Goal: Transaction & Acquisition: Purchase product/service

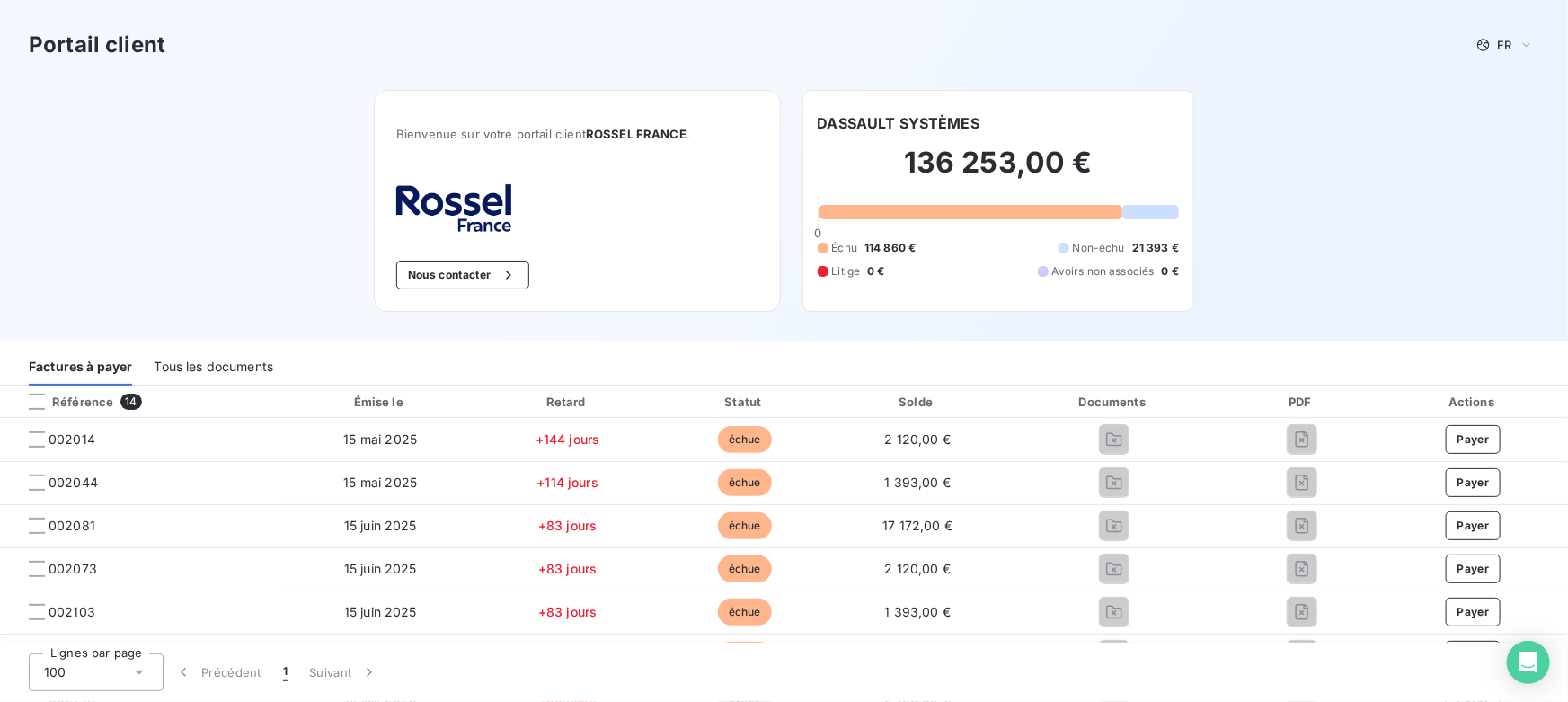
click at [223, 362] on div "Tous les documents" at bounding box center [213, 367] width 119 height 38
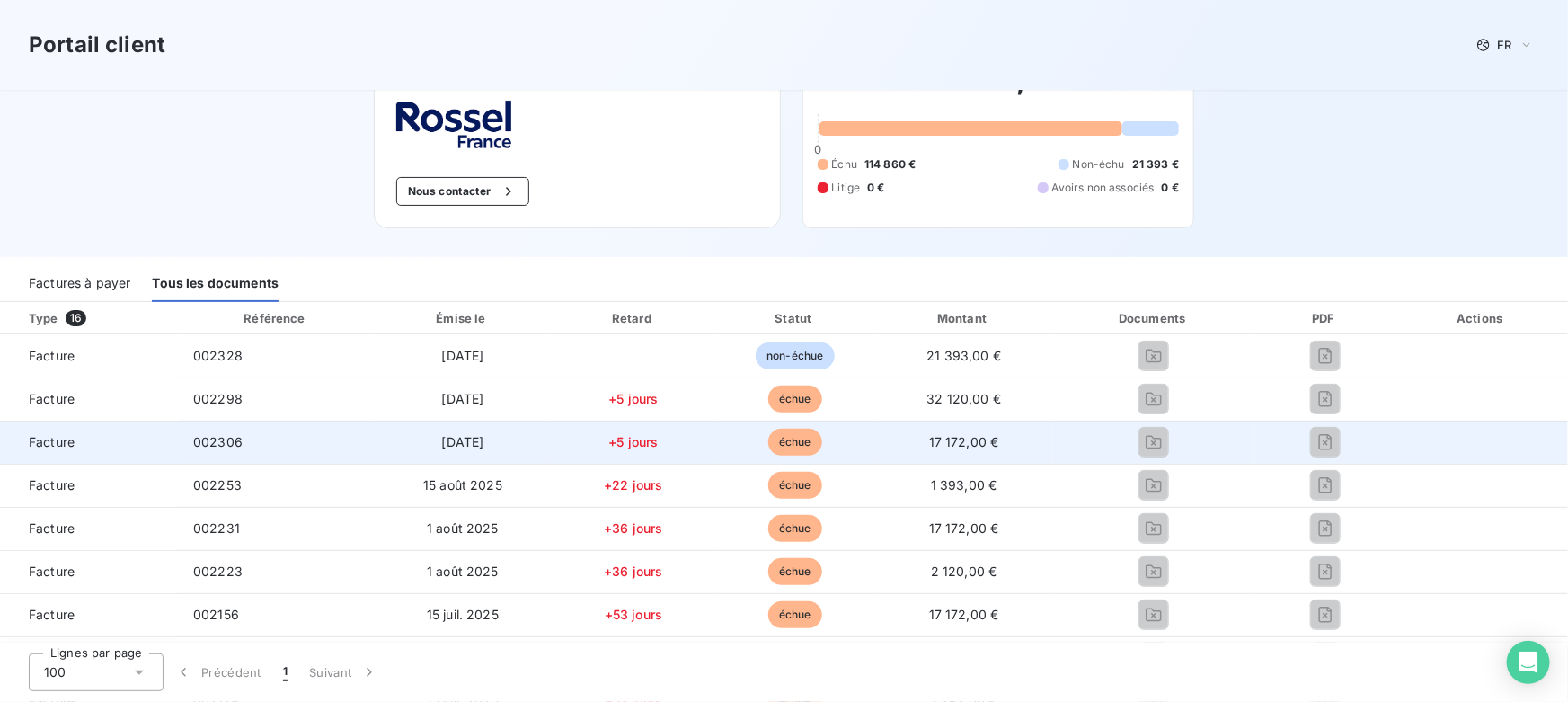
scroll to position [81, 0]
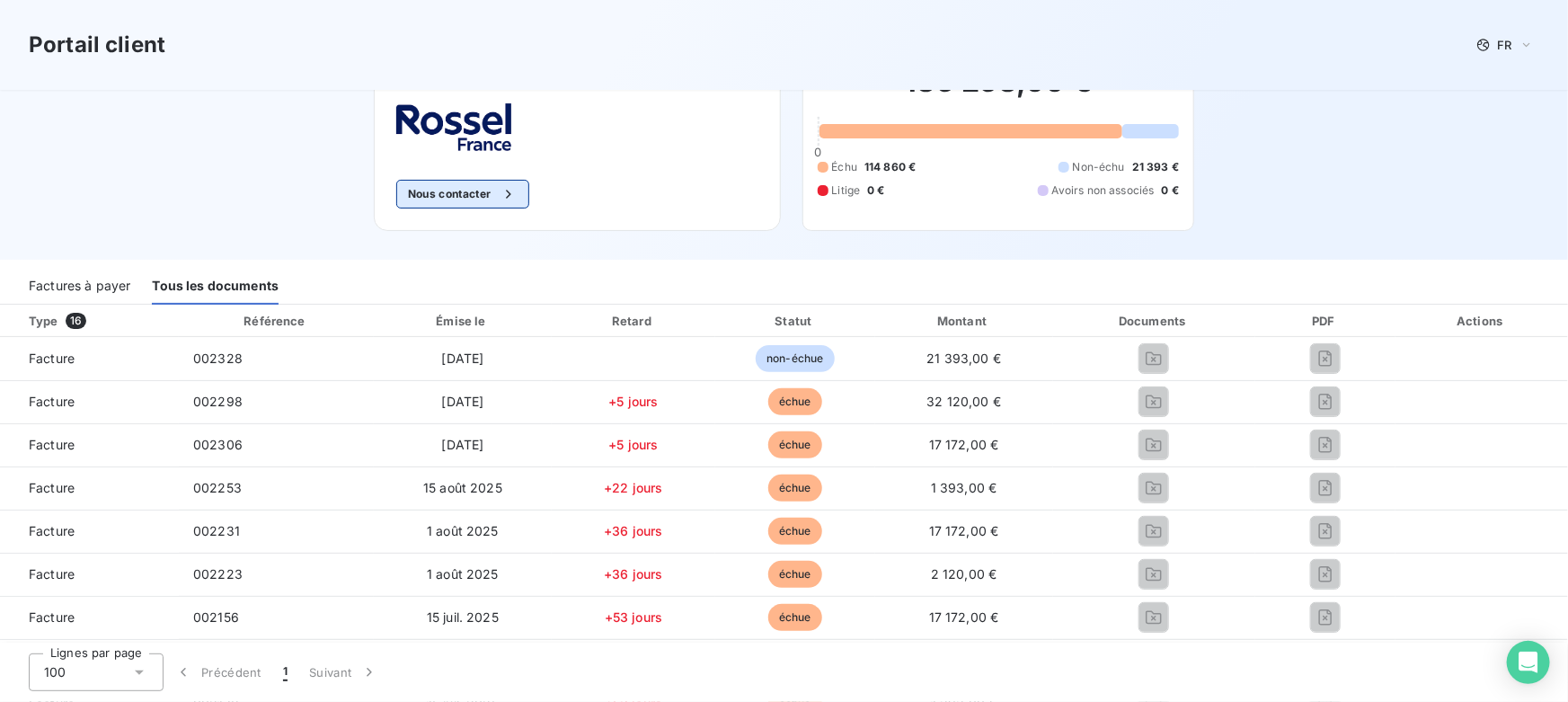
click at [478, 190] on button "Nous contacter" at bounding box center [463, 195] width 133 height 29
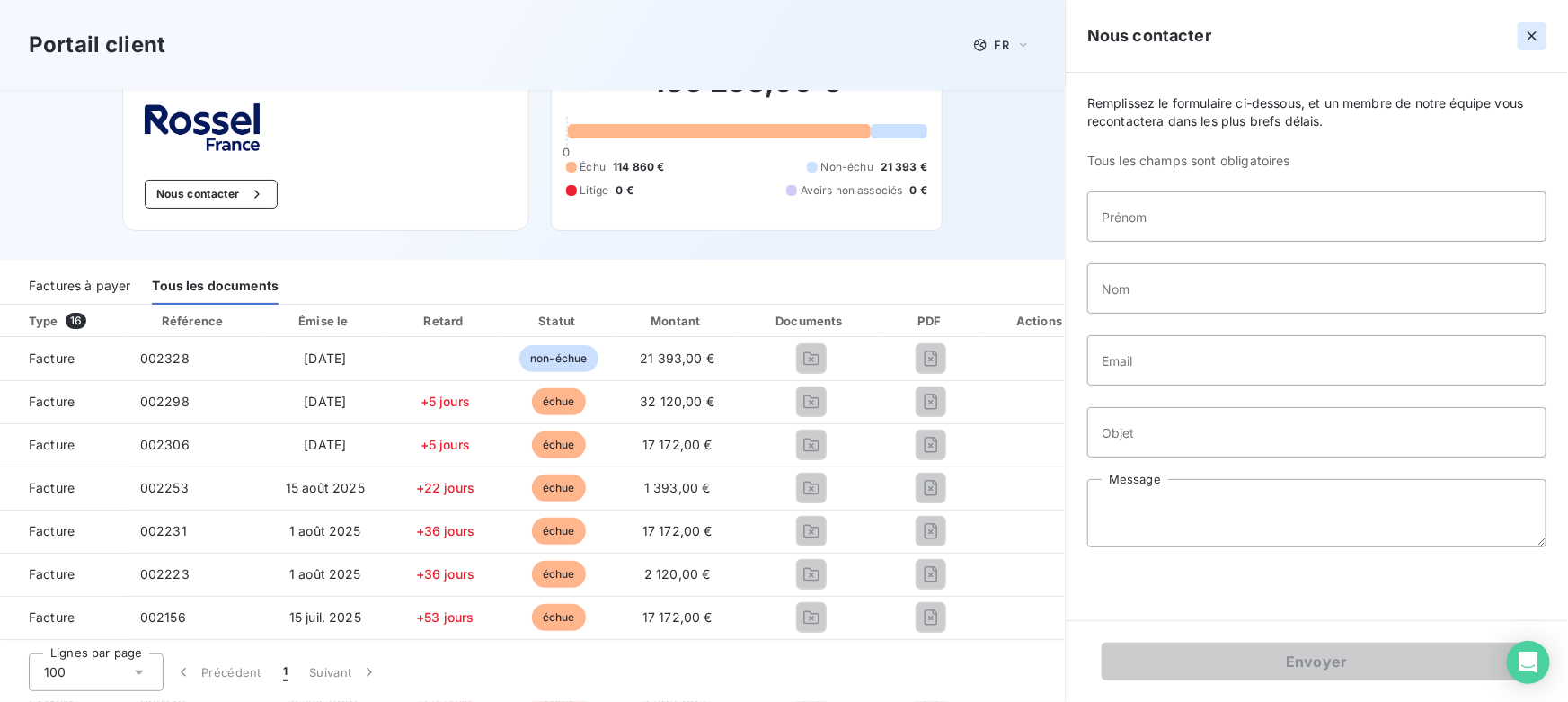
click at [1524, 35] on icon "button" at bounding box center [1532, 35] width 18 height 18
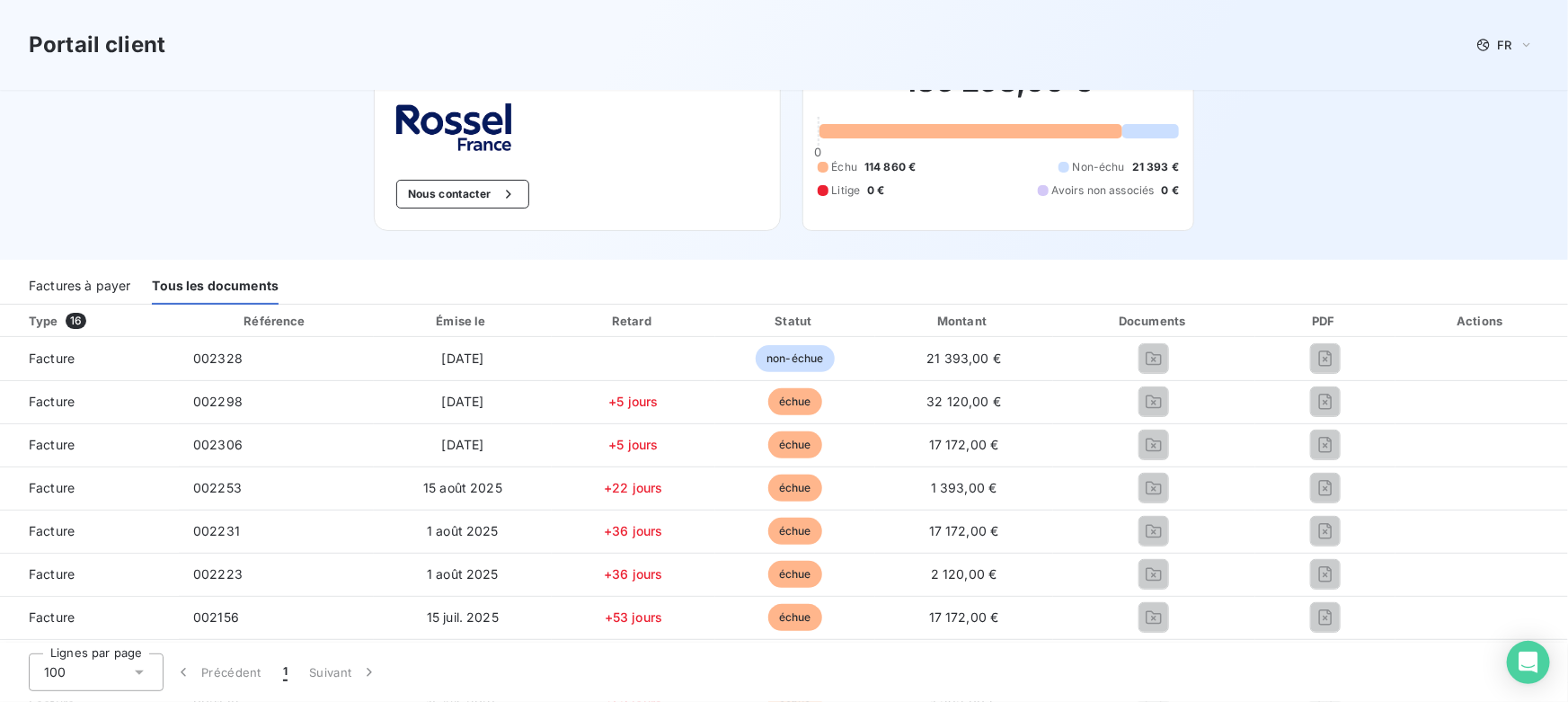
click at [61, 283] on div "Factures à payer" at bounding box center [79, 286] width 102 height 38
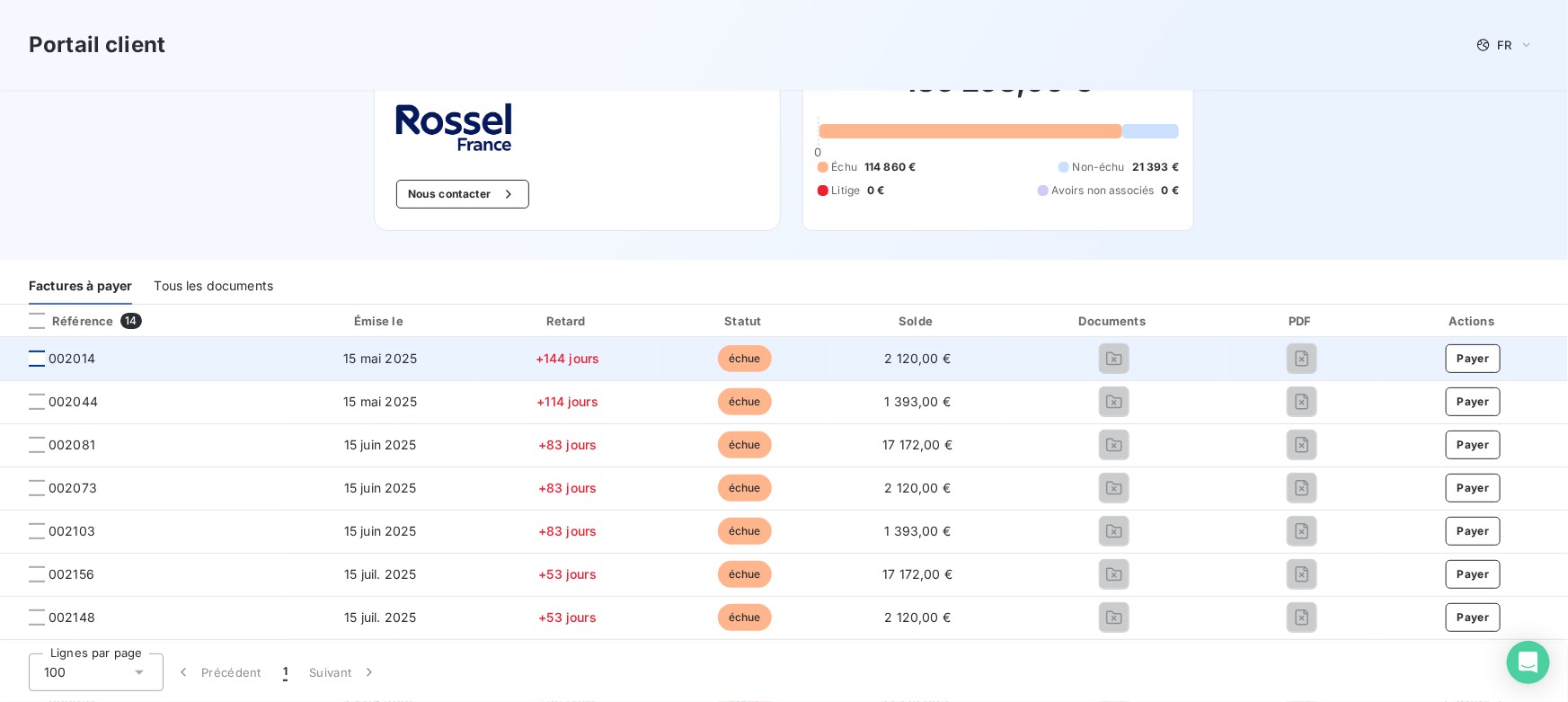
click at [39, 357] on div at bounding box center [36, 359] width 16 height 16
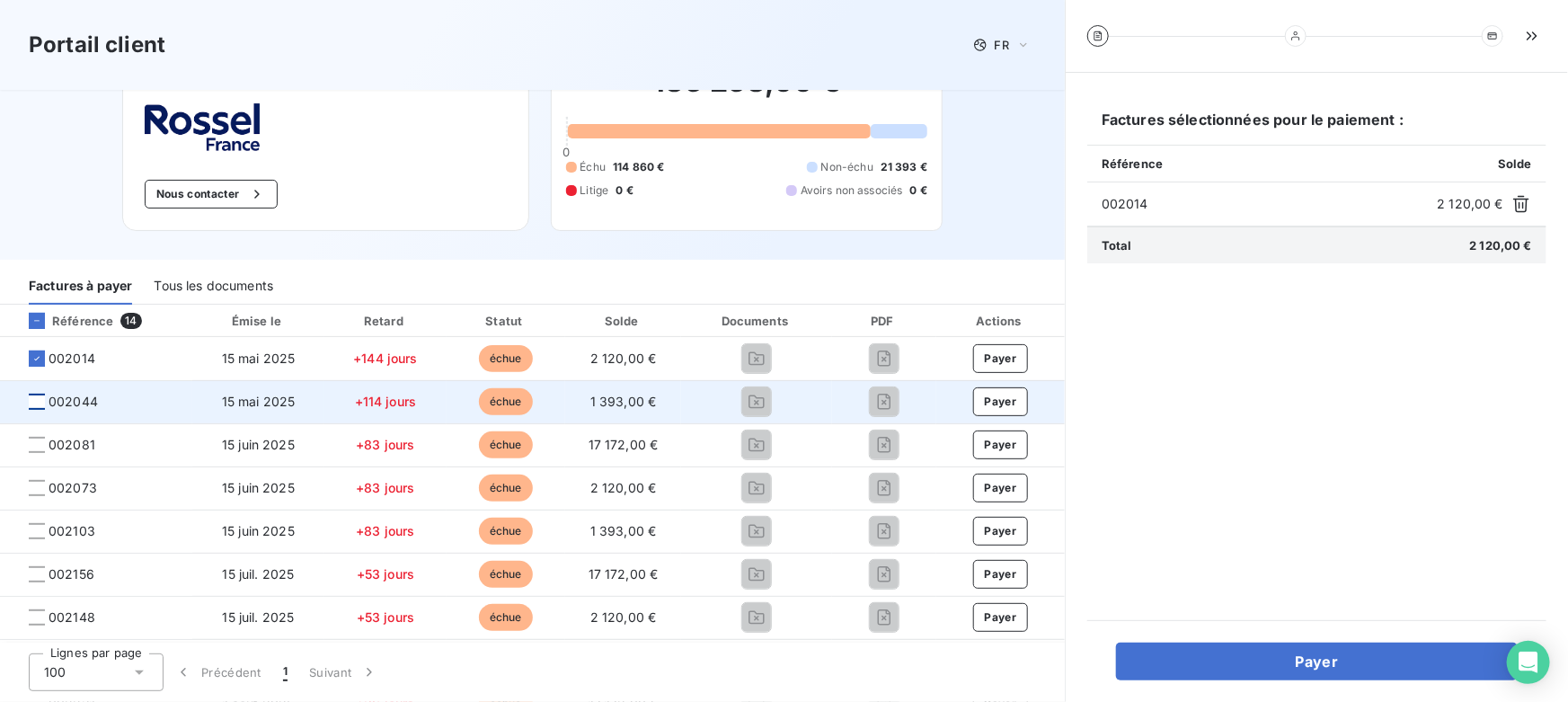
click at [32, 405] on div at bounding box center [36, 402] width 16 height 16
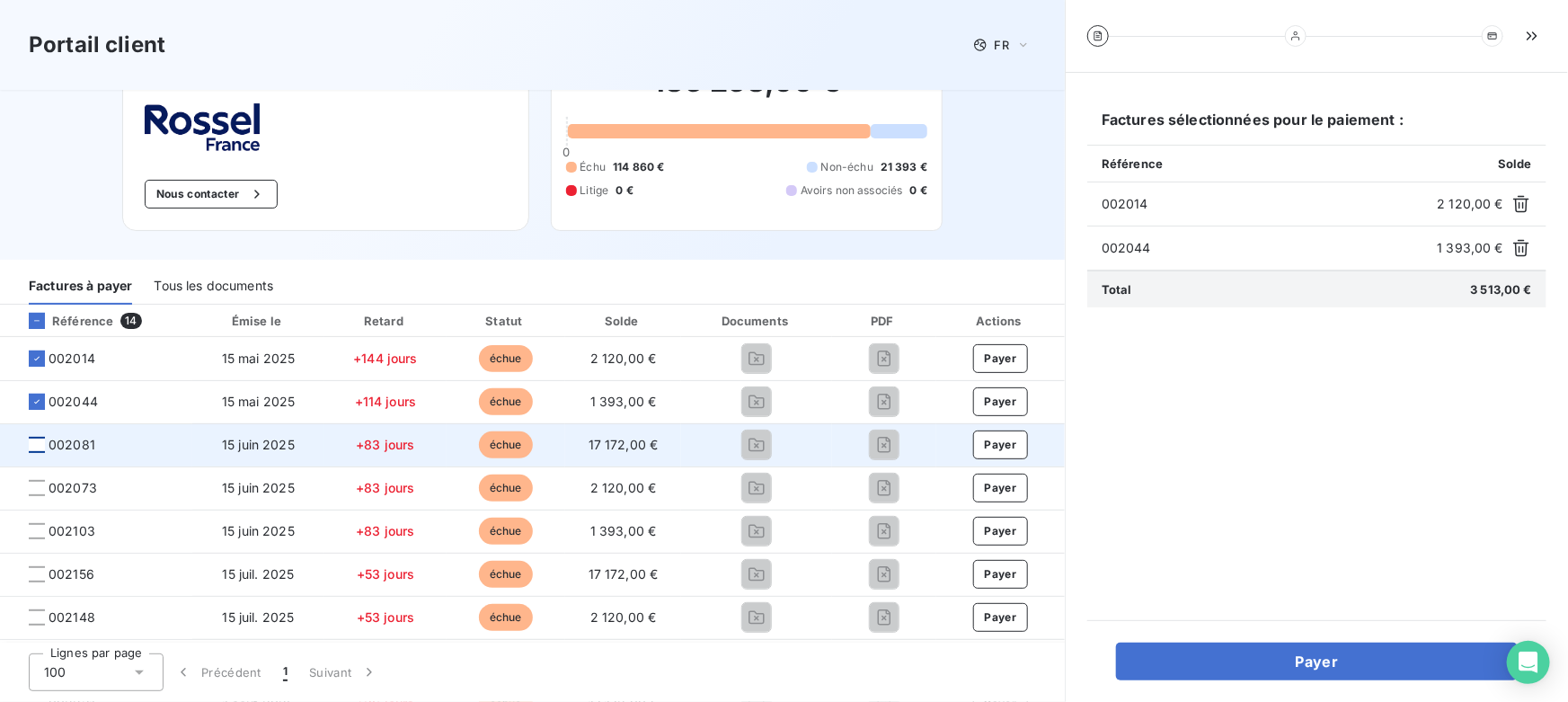
click at [35, 445] on div at bounding box center [36, 444] width 16 height 16
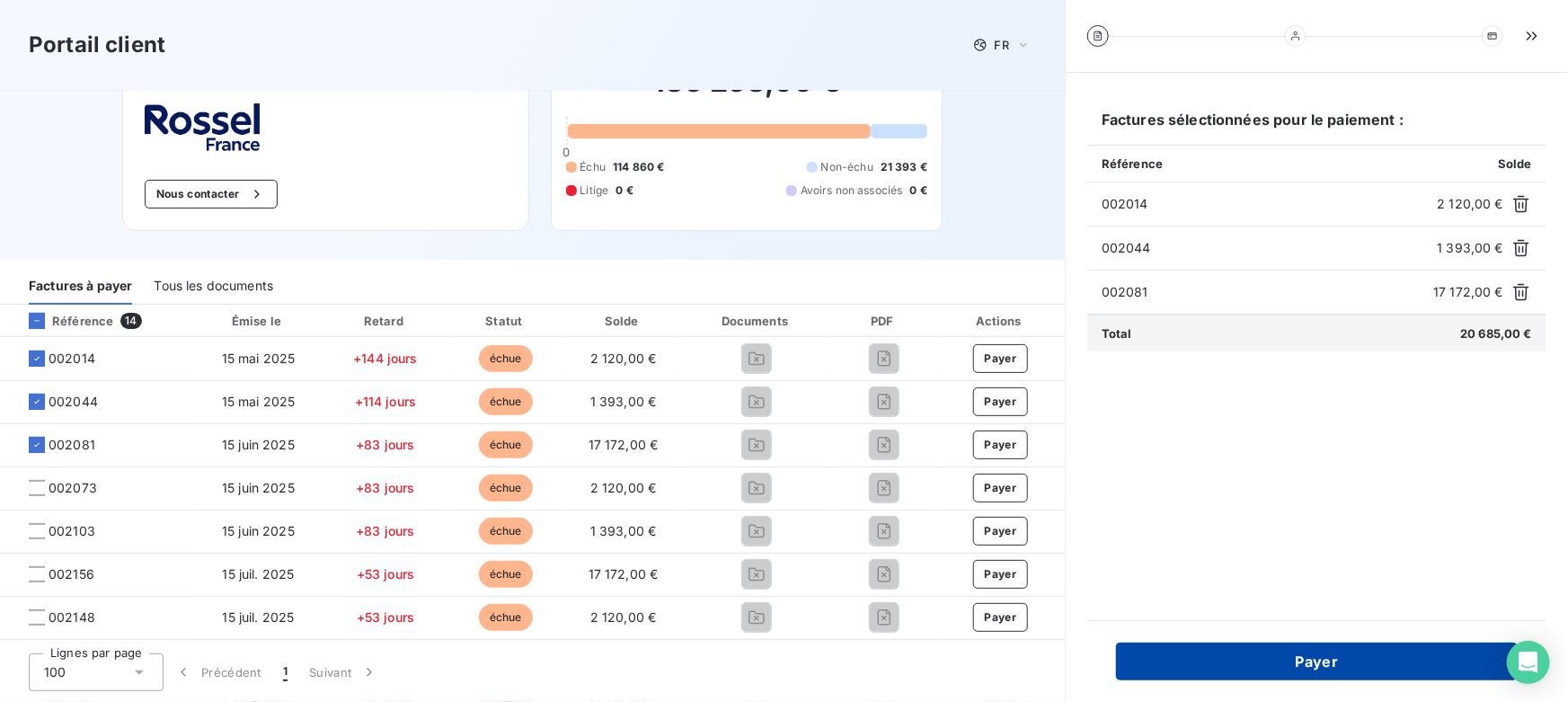
click at [1232, 657] on button "Payer" at bounding box center [1316, 662] width 401 height 38
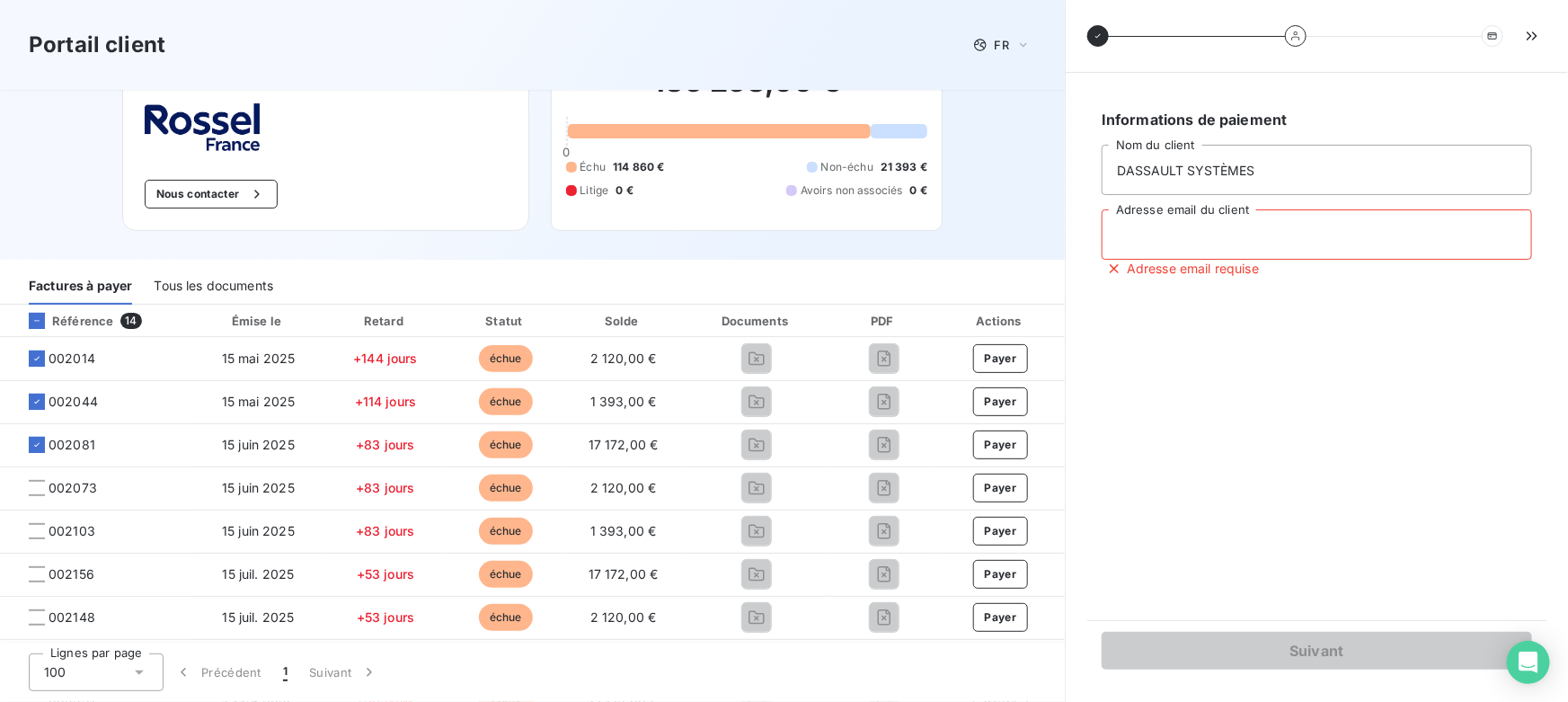
click at [1158, 235] on input "Adresse email du client" at bounding box center [1316, 235] width 430 height 51
type input "valentin@leanpay.fr"
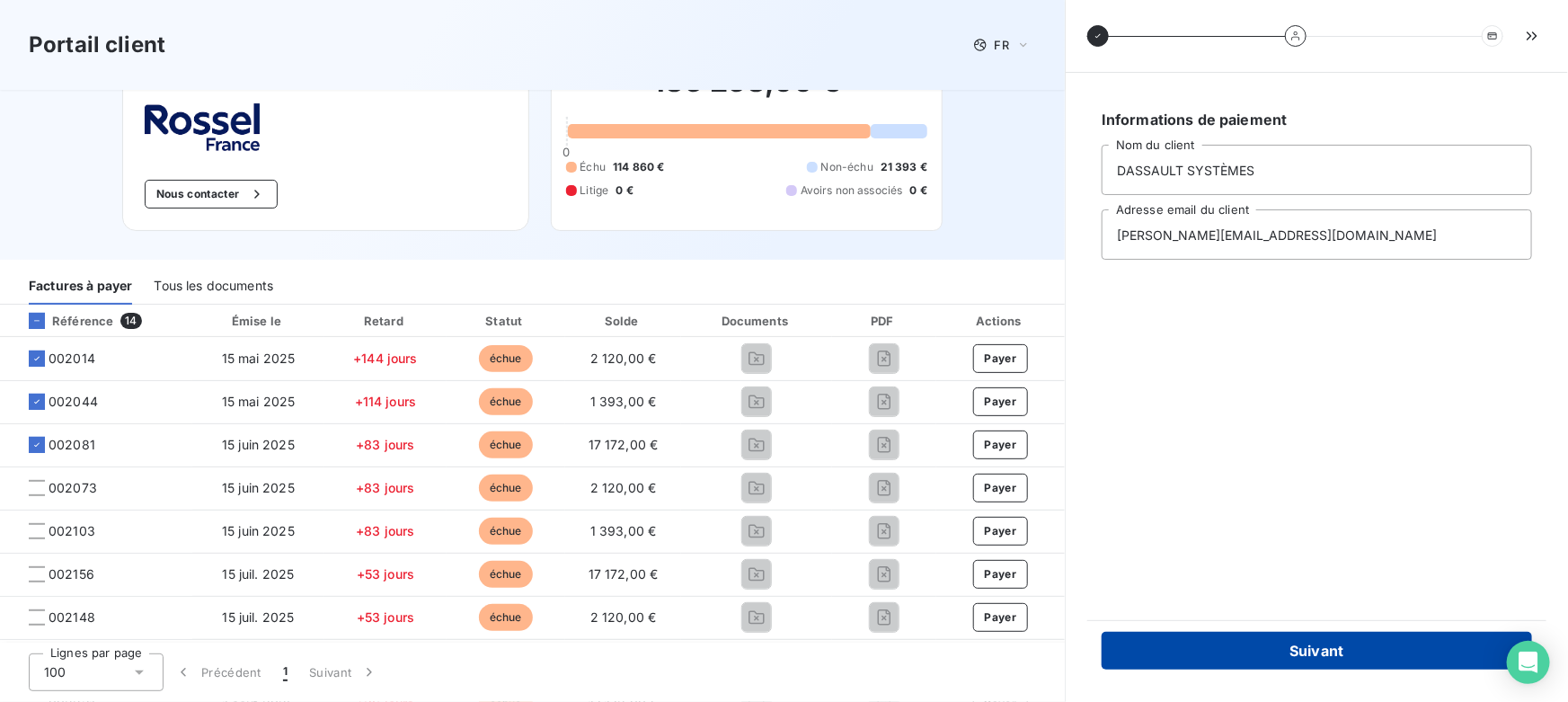
click at [1303, 653] on button "Suivant" at bounding box center [1316, 651] width 430 height 38
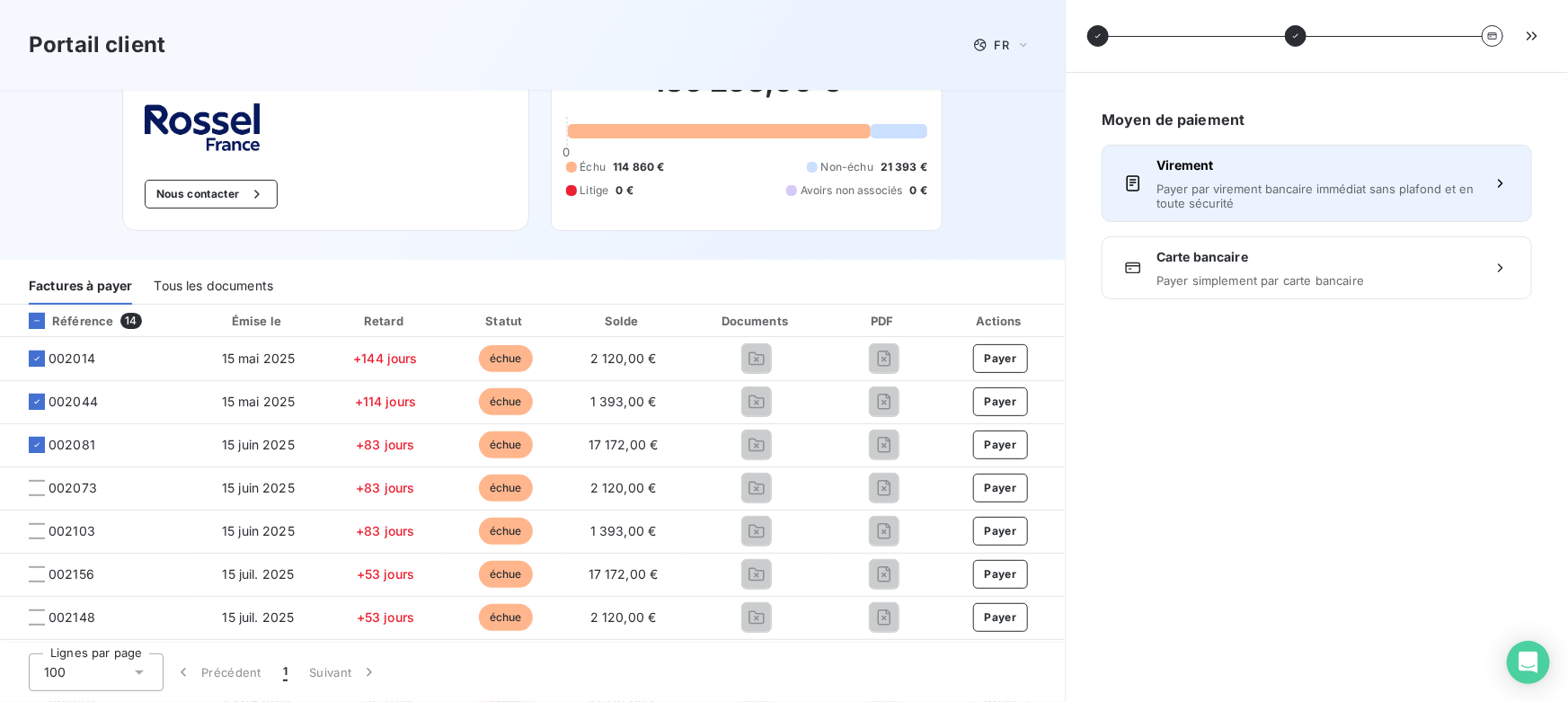
click at [1212, 181] on span "Payer par virement bancaire immédiat sans plafond et en toute sécurité" at bounding box center [1316, 196] width 320 height 29
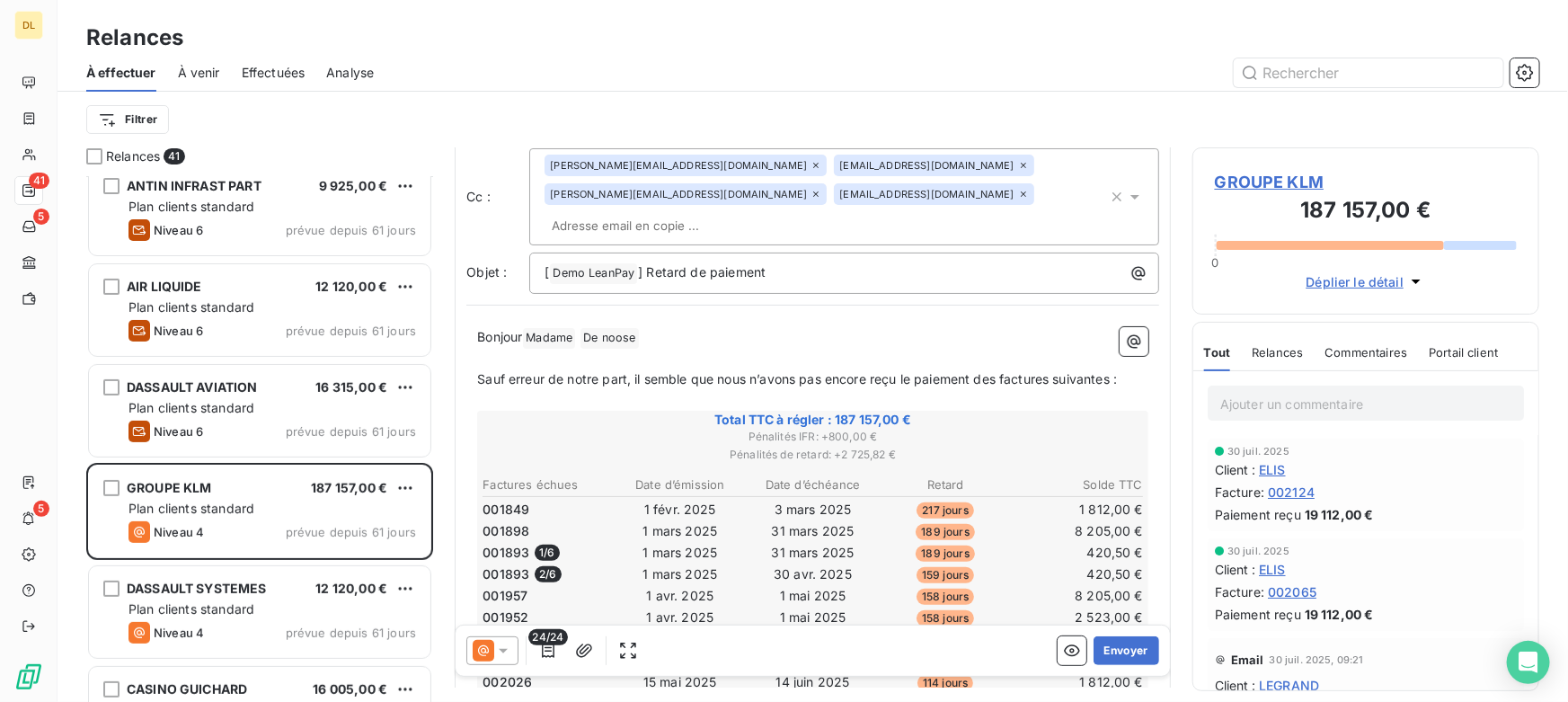
scroll to position [164, 0]
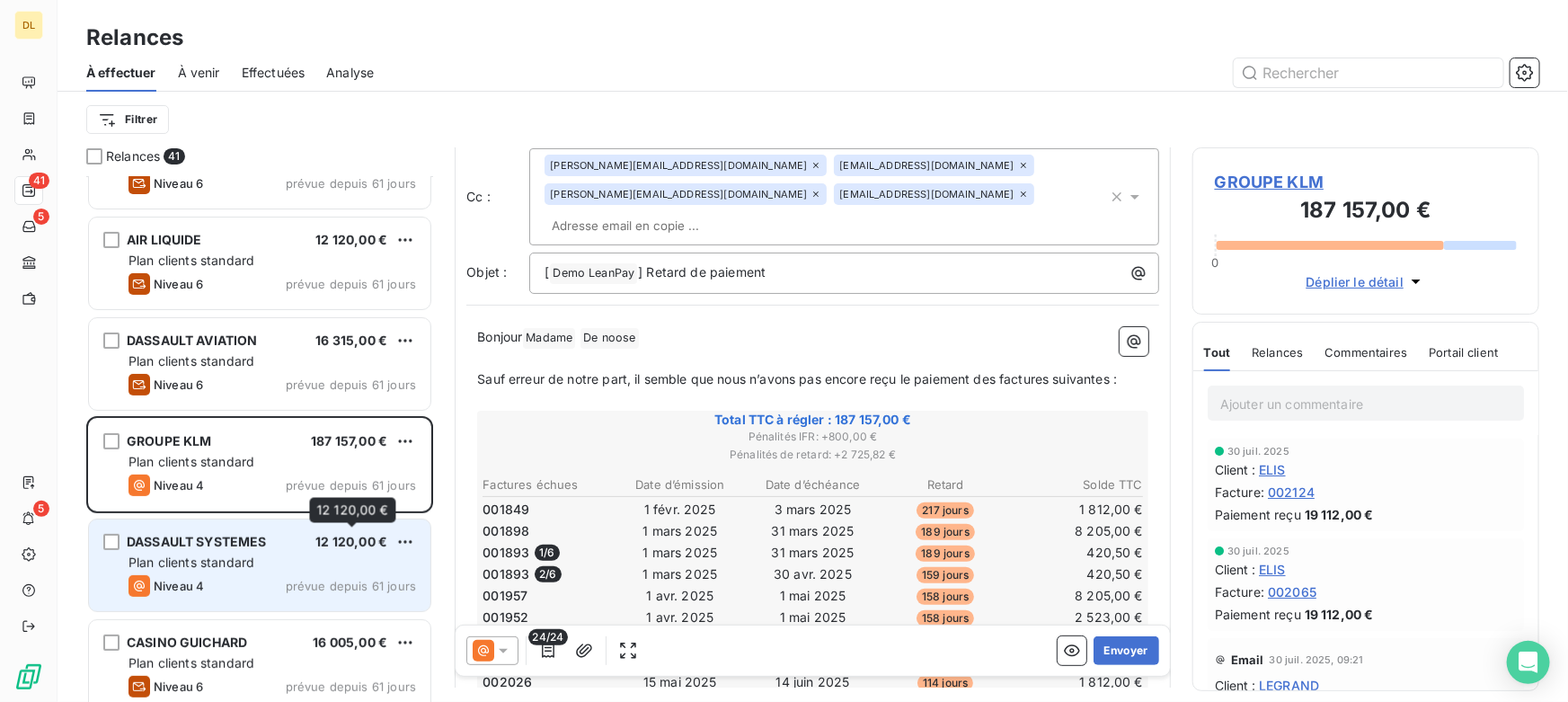
click at [333, 547] on span "12 120,00 €" at bounding box center [351, 542] width 71 height 15
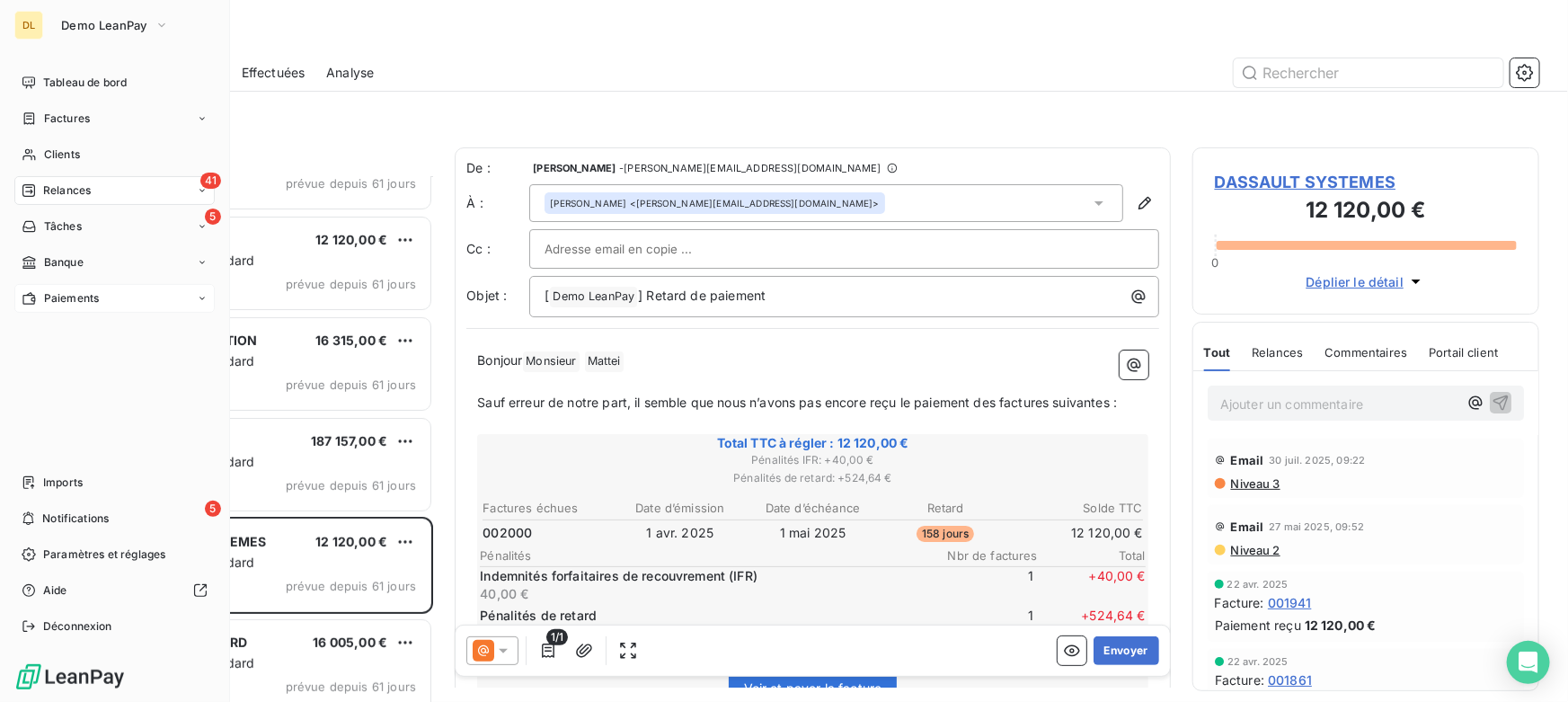
click at [61, 299] on span "Paiements" at bounding box center [71, 298] width 54 height 16
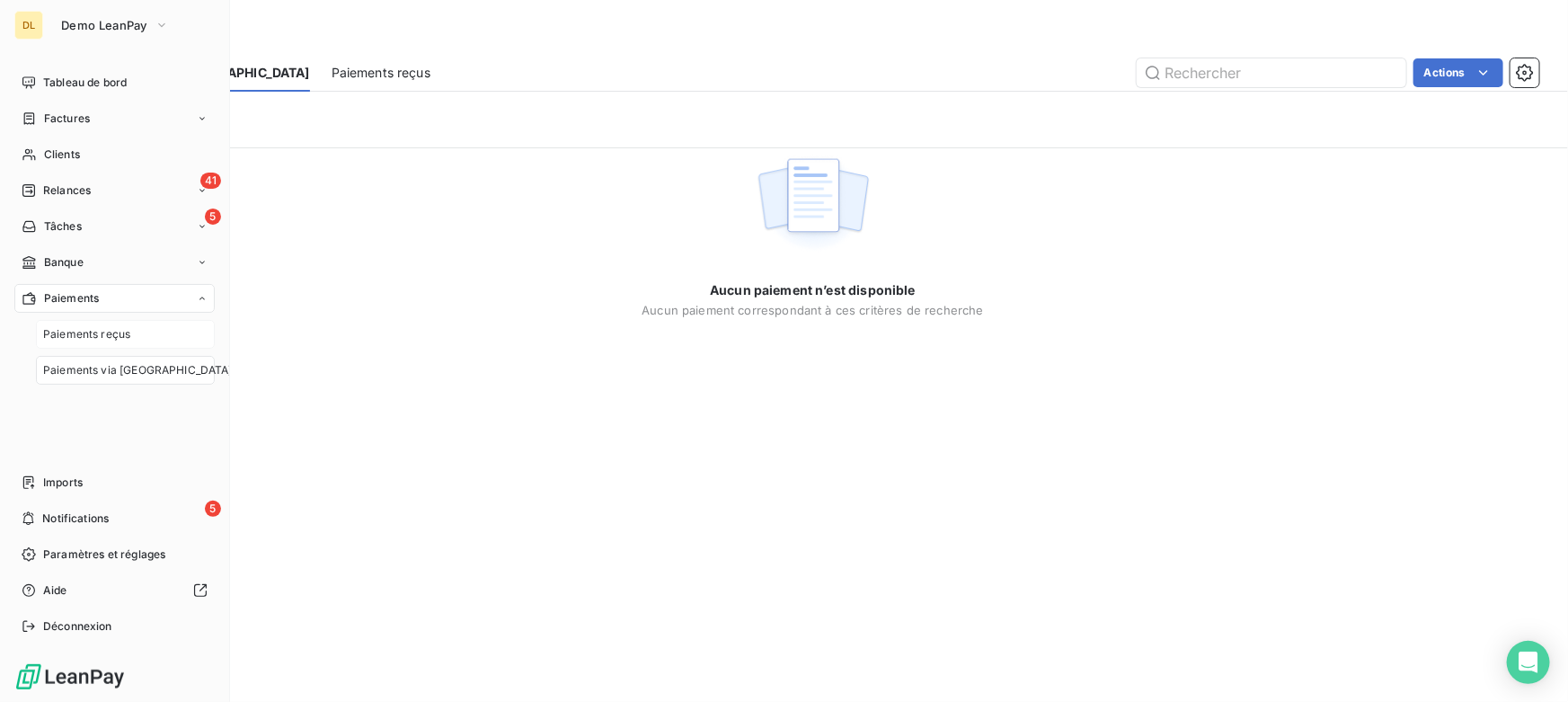
click at [94, 337] on span "Paiements reçus" at bounding box center [86, 334] width 87 height 16
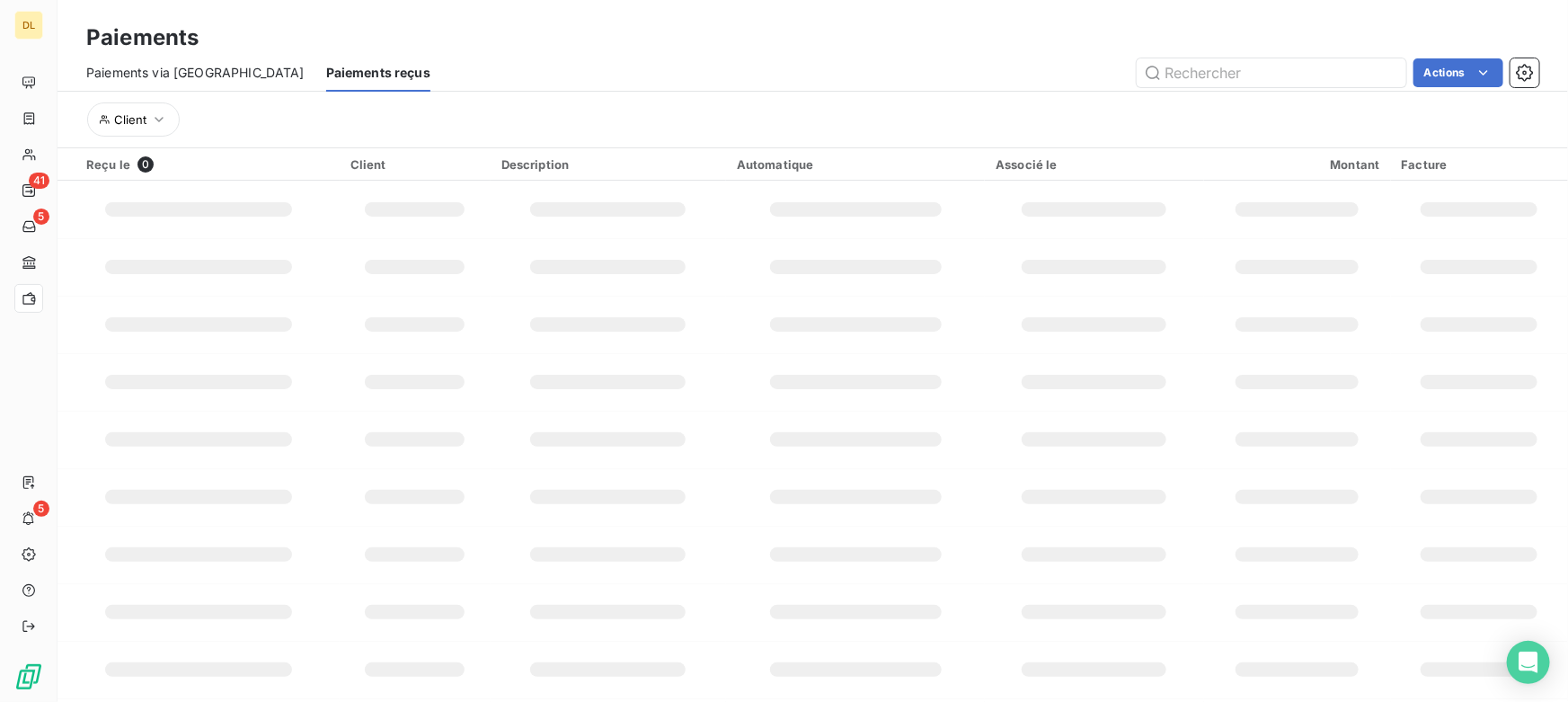
click at [162, 72] on span "Paiements via [GEOGRAPHIC_DATA]" at bounding box center [194, 72] width 218 height 18
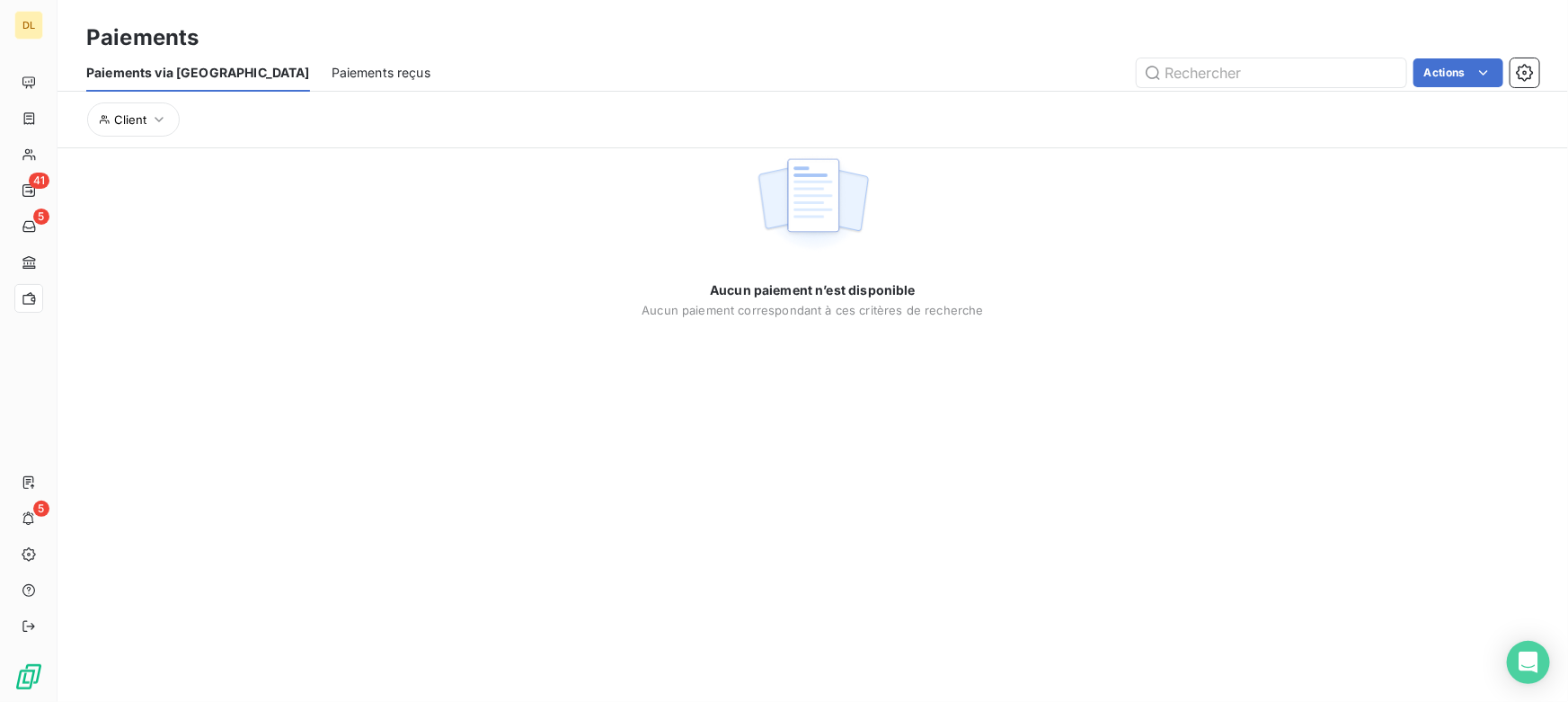
click at [332, 73] on span "Paiements reçus" at bounding box center [381, 72] width 99 height 18
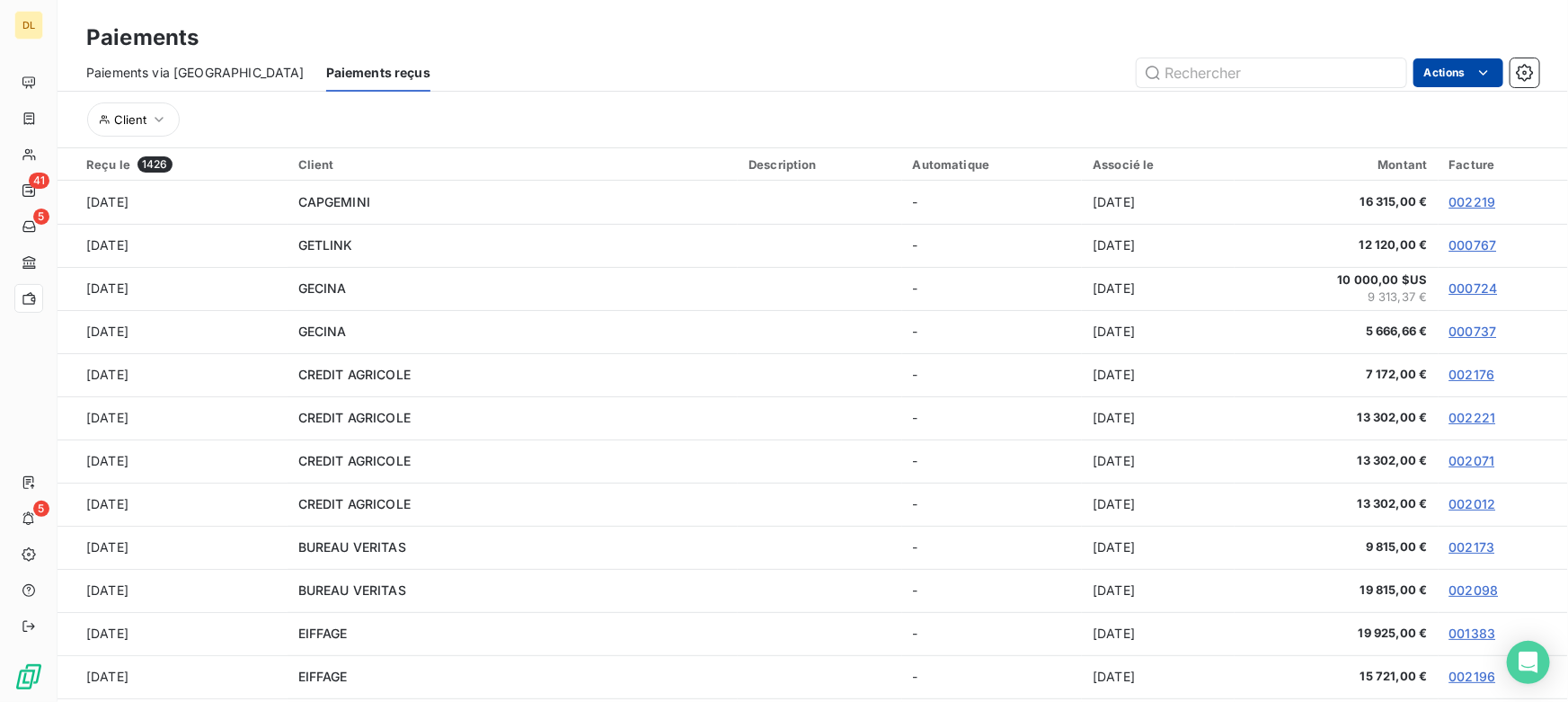
click at [1450, 70] on html "DL 41 5 5 Paiements Paiements via le Portail Paiements reçus Actions Client Reç…" at bounding box center [784, 351] width 1568 height 702
click at [821, 42] on html "DL 41 5 5 Paiements Paiements via le Portail Paiements reçus Actions Exporter l…" at bounding box center [784, 351] width 1568 height 702
click at [1519, 655] on icon "Open Intercom Messenger" at bounding box center [1528, 662] width 24 height 24
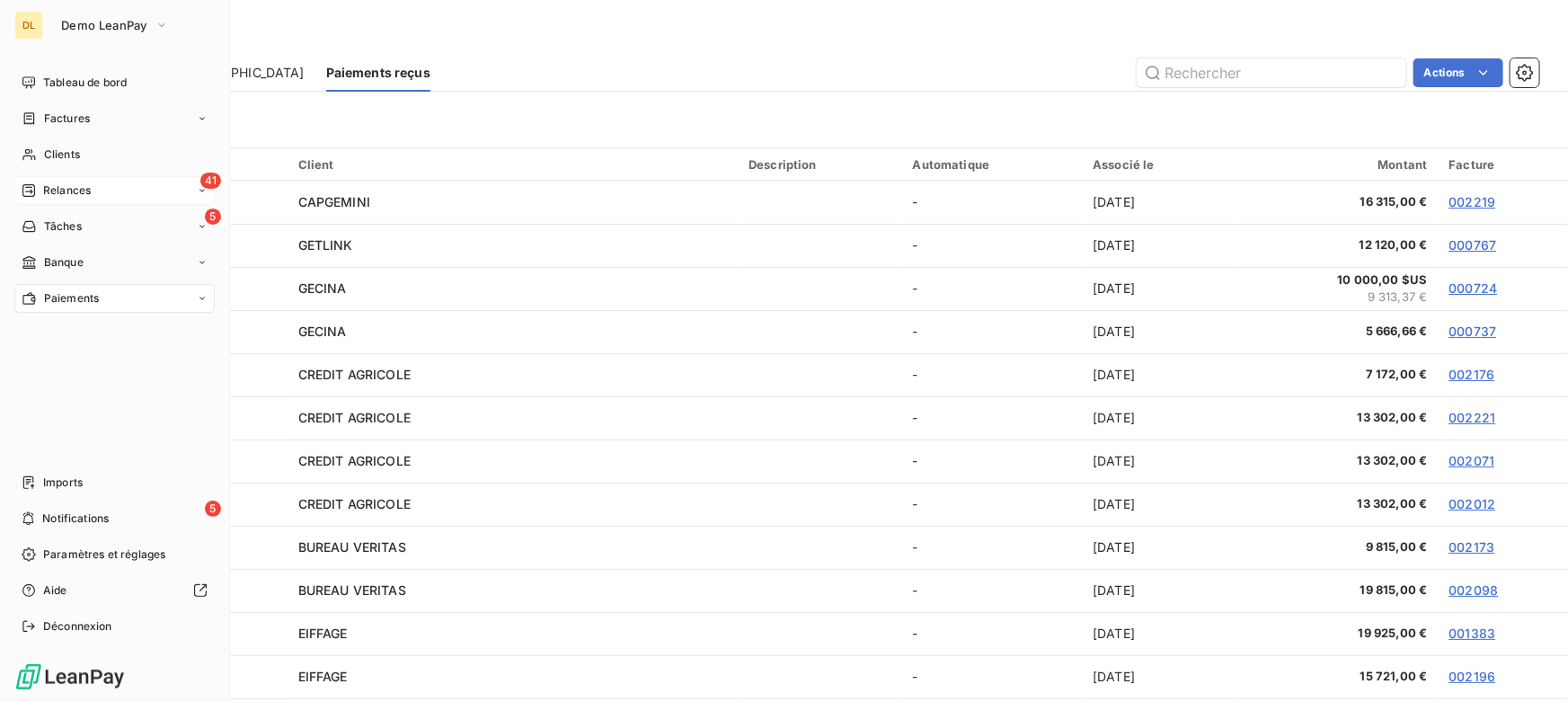
click at [45, 189] on span "Relances" at bounding box center [67, 190] width 48 height 16
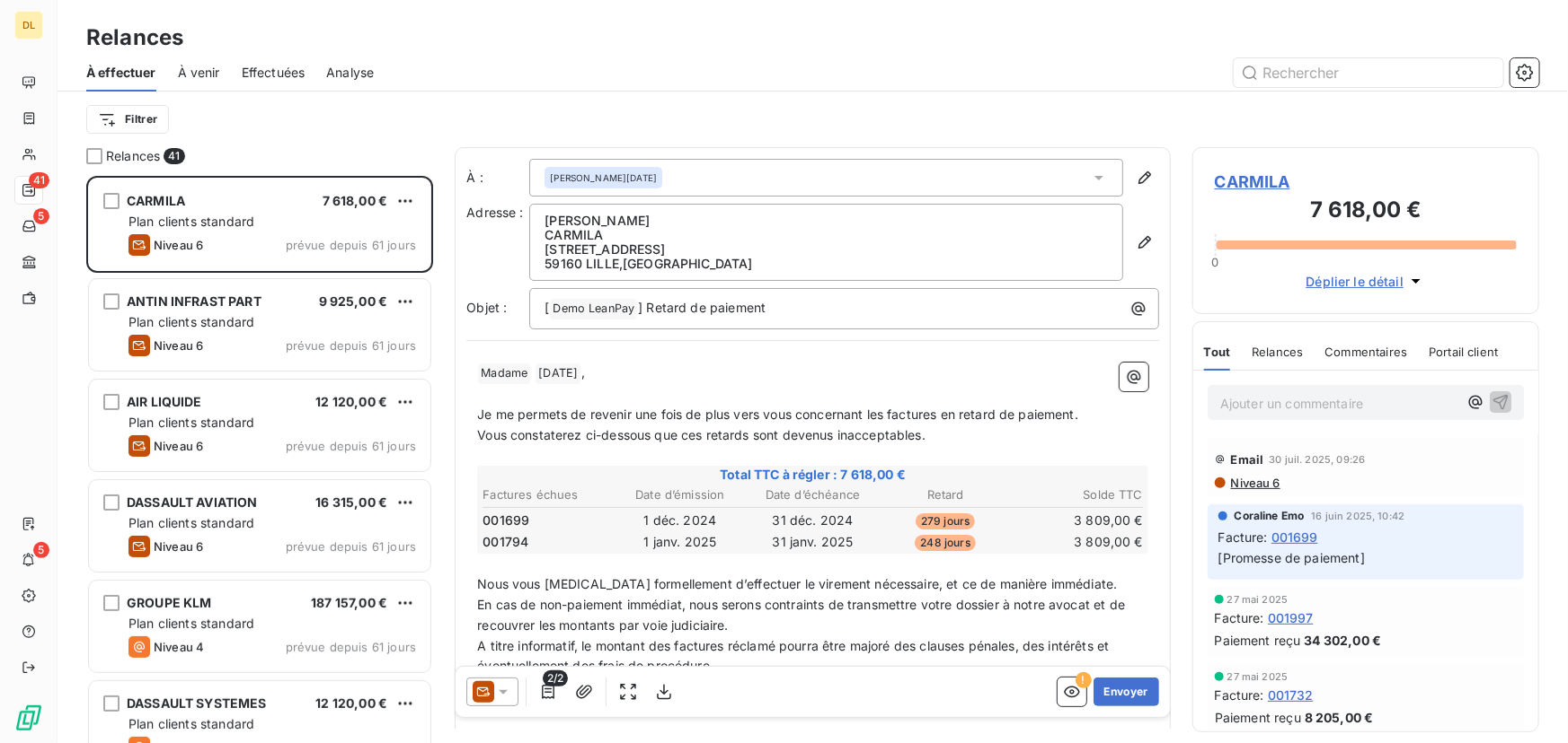
click at [205, 84] on div "À venir" at bounding box center [199, 73] width 42 height 38
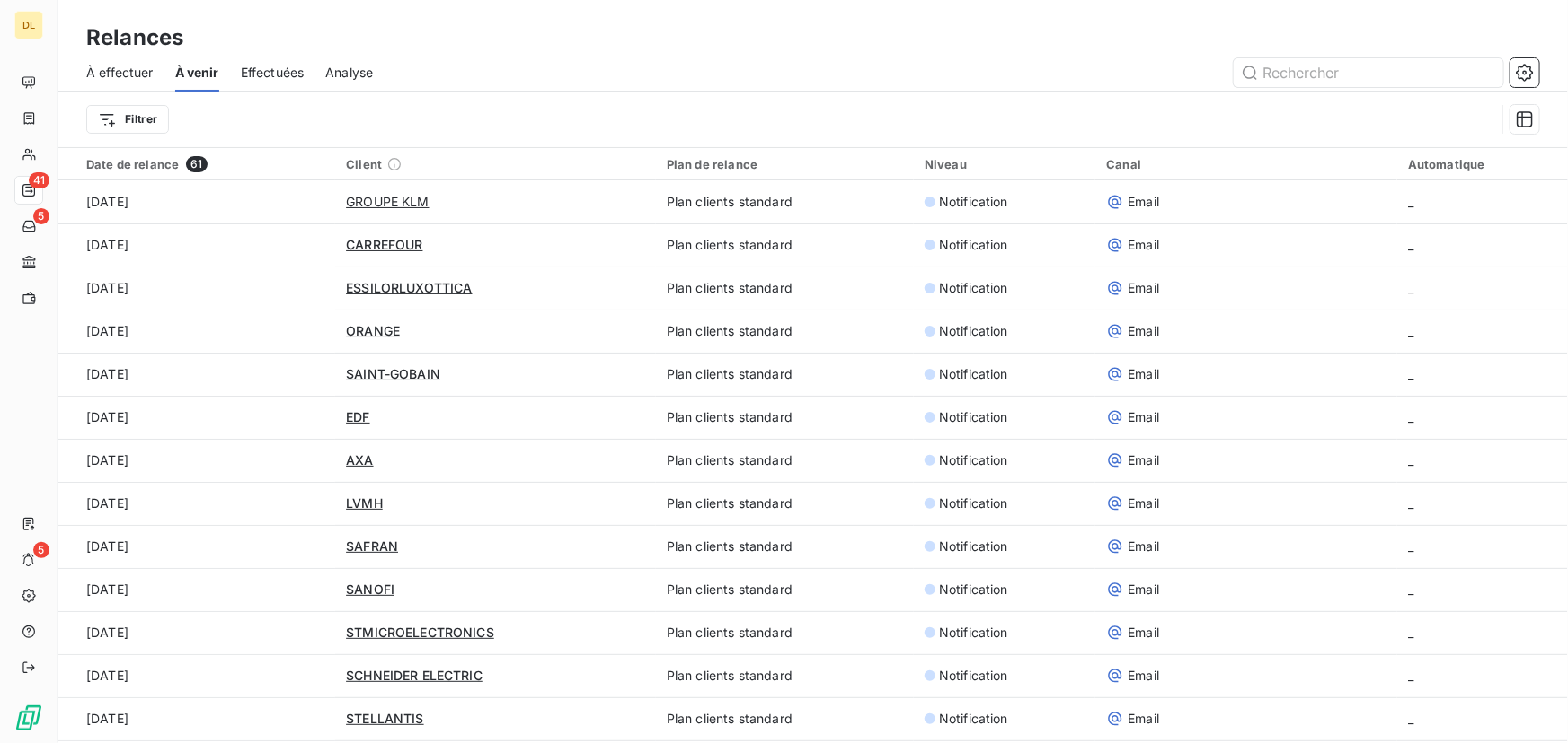
click at [274, 71] on span "Effectuées" at bounding box center [273, 72] width 64 height 18
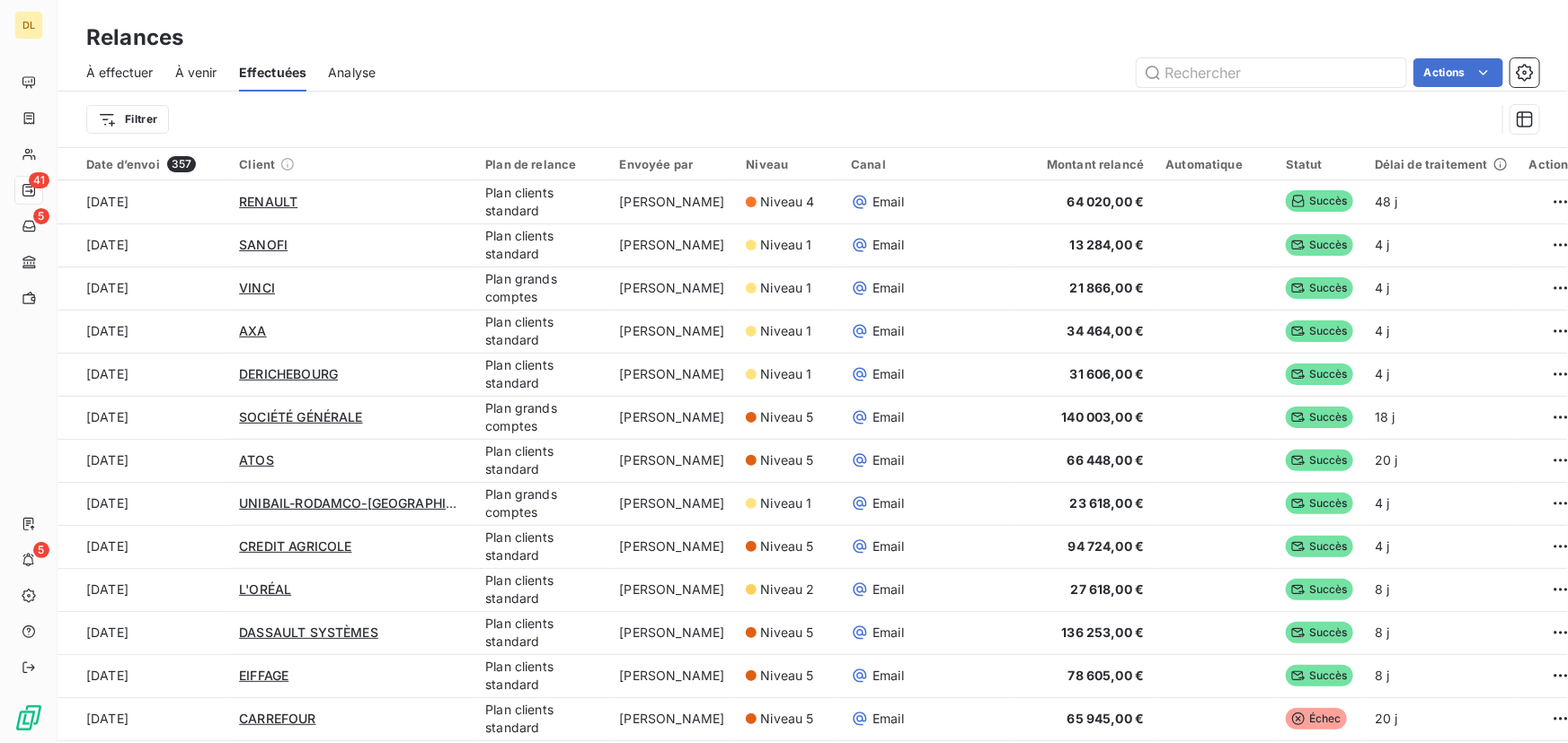
click at [114, 72] on span "À effectuer" at bounding box center [119, 72] width 68 height 18
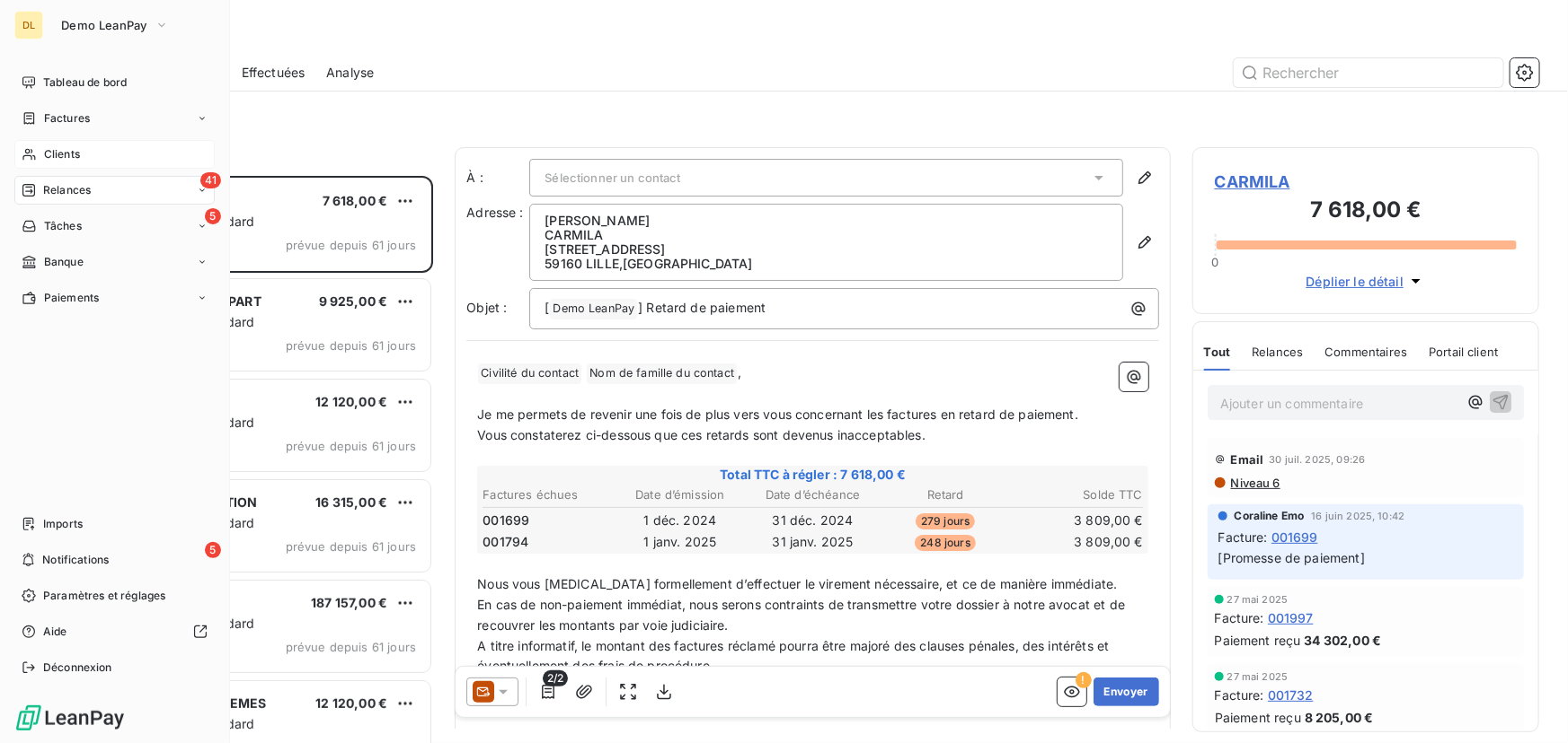
scroll to position [555, 335]
click at [66, 148] on span "Clients" at bounding box center [62, 154] width 36 height 16
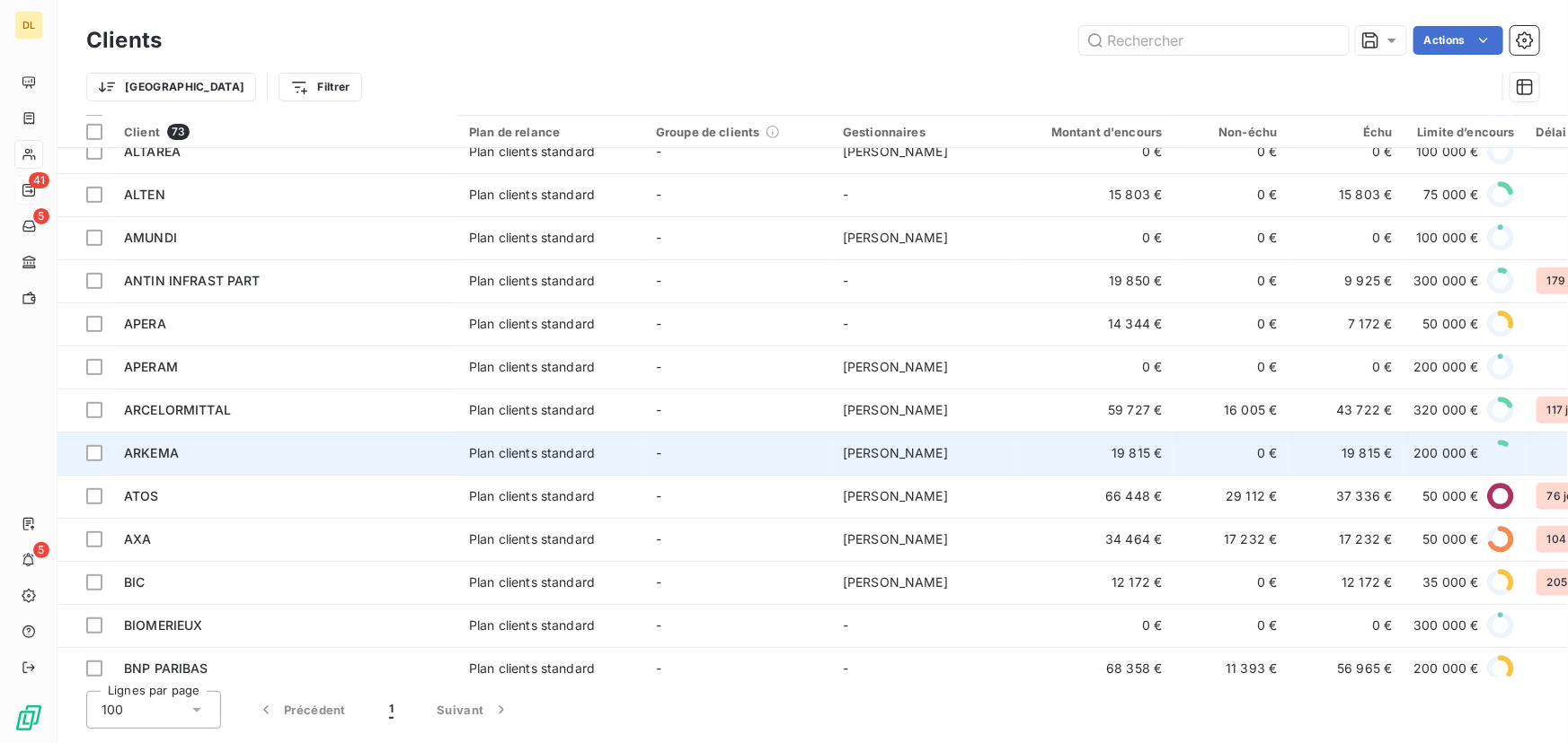
scroll to position [408, 0]
